Goal: Task Accomplishment & Management: Manage account settings

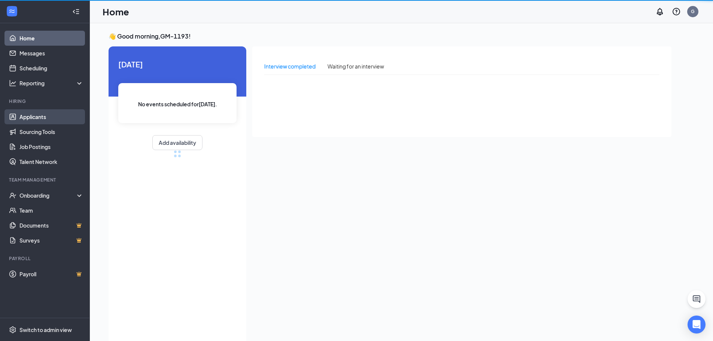
click at [37, 116] on link "Applicants" at bounding box center [51, 116] width 64 height 15
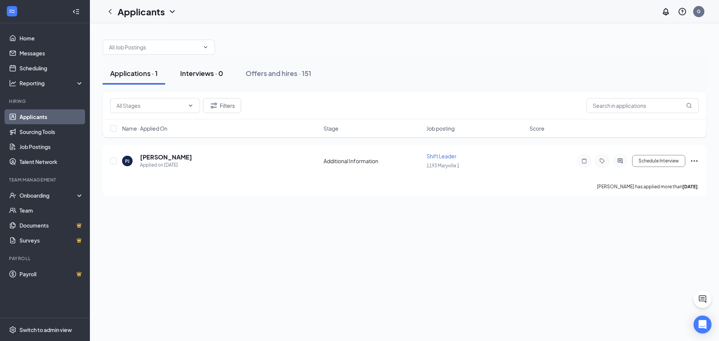
click at [199, 76] on div "Interviews · 0" at bounding box center [201, 73] width 43 height 9
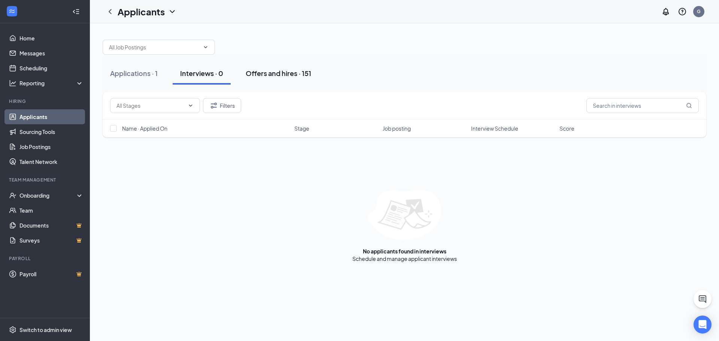
click at [286, 73] on div "Offers and hires · 151" at bounding box center [279, 73] width 66 height 9
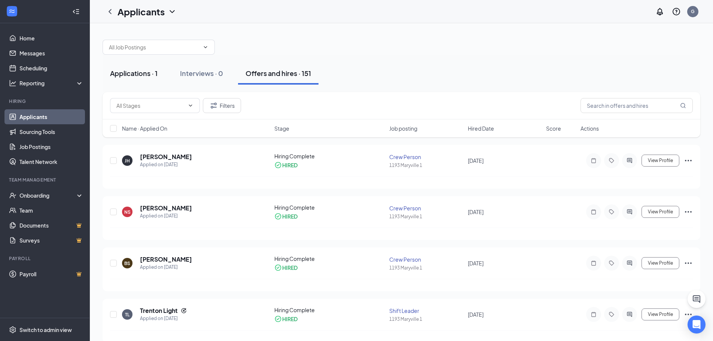
click at [128, 71] on div "Applications · 1" at bounding box center [134, 73] width 48 height 9
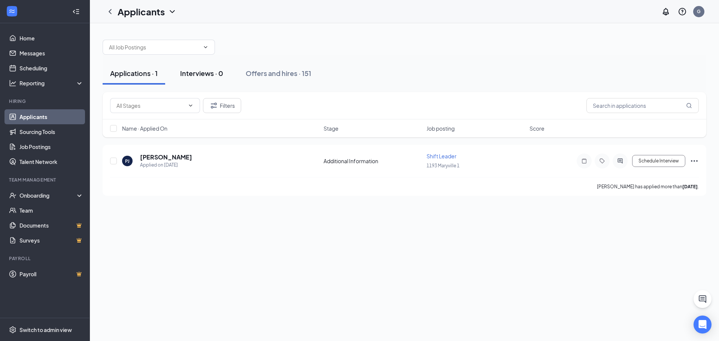
click at [201, 71] on div "Interviews · 0" at bounding box center [201, 73] width 43 height 9
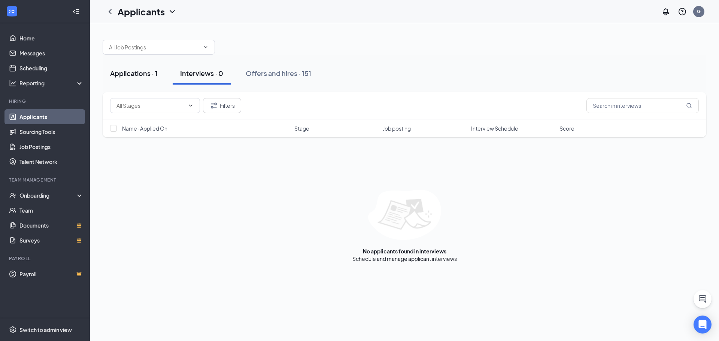
click at [128, 73] on div "Applications · 1" at bounding box center [134, 73] width 48 height 9
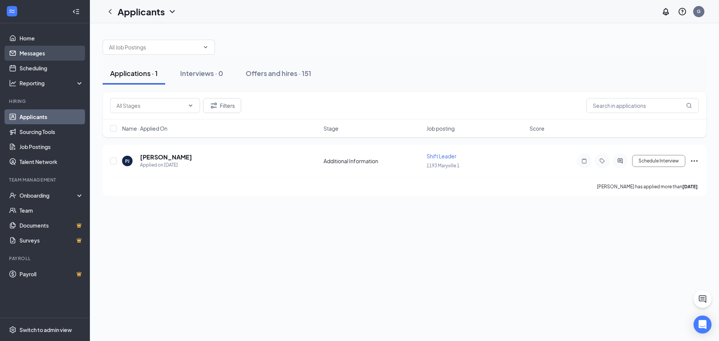
click at [52, 51] on link "Messages" at bounding box center [51, 53] width 64 height 15
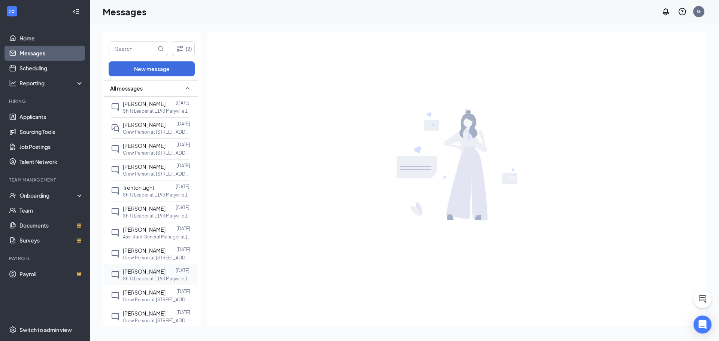
click at [137, 269] on span "[PERSON_NAME]" at bounding box center [144, 271] width 43 height 7
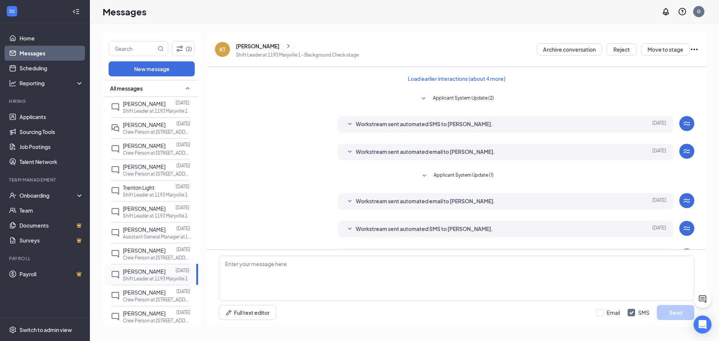
scroll to position [73, 0]
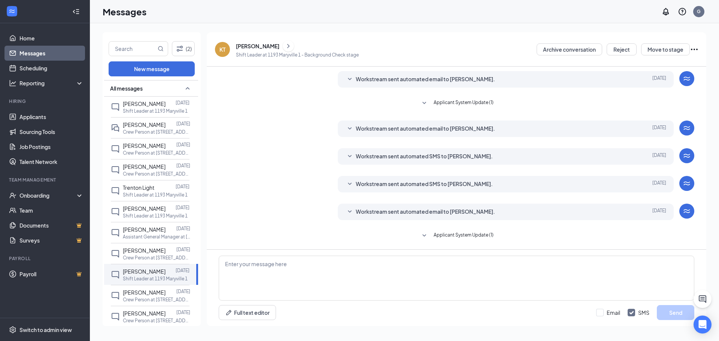
click at [277, 43] on div "[PERSON_NAME]" at bounding box center [257, 45] width 43 height 7
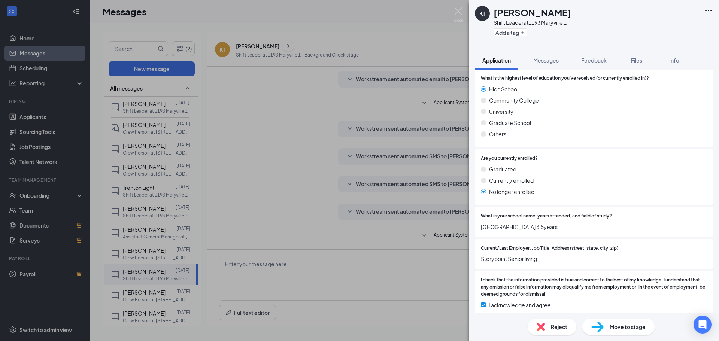
scroll to position [684, 0]
drag, startPoint x: 634, startPoint y: 332, endPoint x: 631, endPoint y: 329, distance: 4.2
click at [634, 332] on div "Move to stage" at bounding box center [618, 327] width 72 height 16
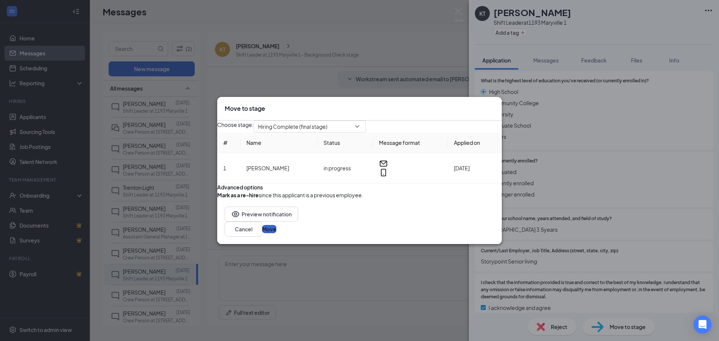
click at [276, 233] on button "Move" at bounding box center [269, 229] width 14 height 8
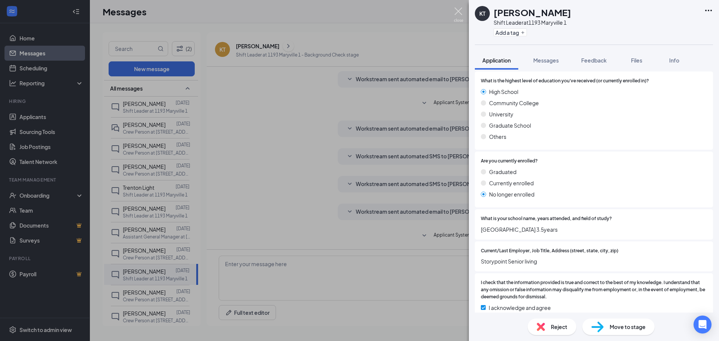
click at [455, 11] on img at bounding box center [458, 14] width 9 height 15
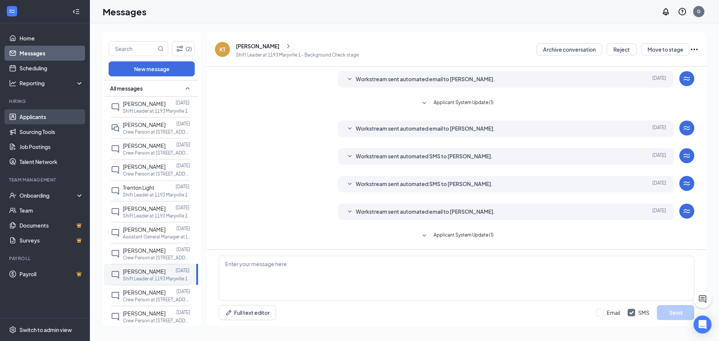
click at [56, 118] on link "Applicants" at bounding box center [51, 116] width 64 height 15
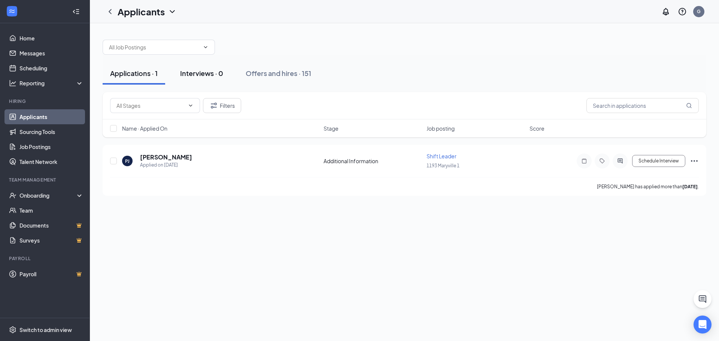
click at [194, 72] on div "Interviews · 0" at bounding box center [201, 73] width 43 height 9
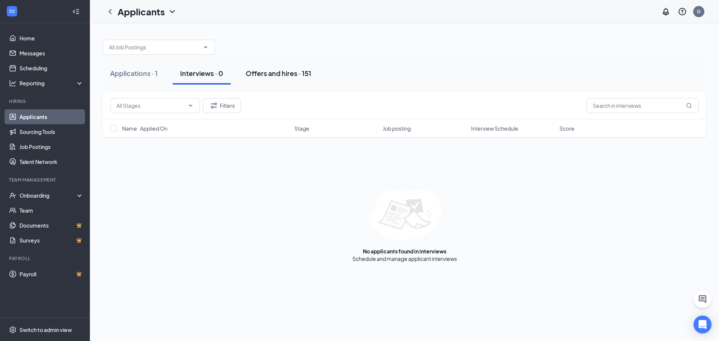
click at [277, 73] on div "Offers and hires · 151" at bounding box center [279, 73] width 66 height 9
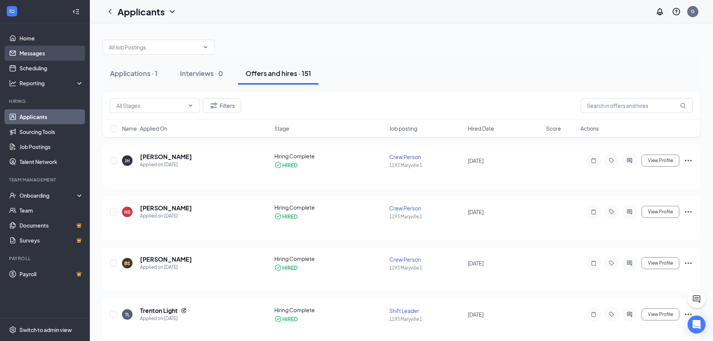
click at [66, 53] on link "Messages" at bounding box center [51, 53] width 64 height 15
